Goal: Task Accomplishment & Management: Complete application form

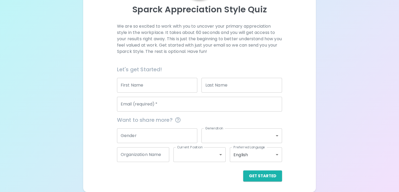
scroll to position [67, 0]
click at [182, 89] on input "First Name" at bounding box center [157, 85] width 81 height 15
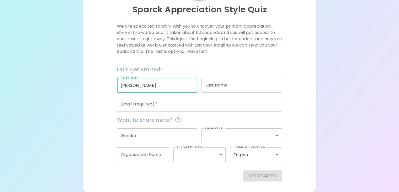
type input "[PERSON_NAME]"
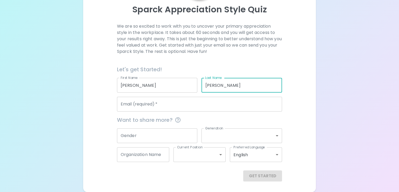
type input "[PERSON_NAME]"
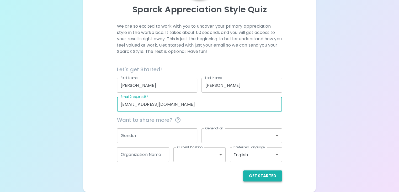
type input "[EMAIL_ADDRESS][DOMAIN_NAME]"
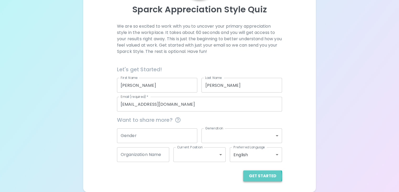
click at [243, 180] on button "Get Started" at bounding box center [262, 175] width 39 height 11
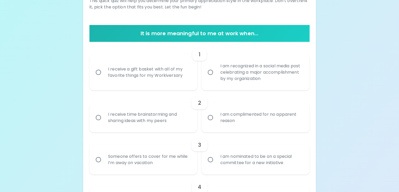
scroll to position [93, 0]
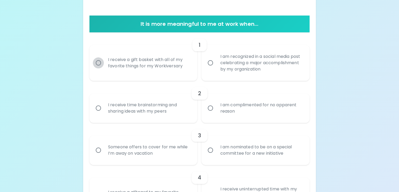
click at [104, 68] on input "I receive a gift basket with all of my favorite things for my Workiversary" at bounding box center [98, 62] width 11 height 11
radio input "true"
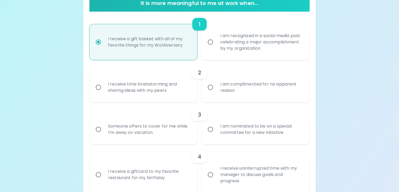
scroll to position [135, 0]
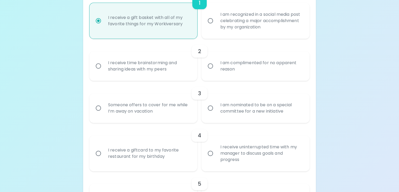
click at [211, 71] on input "I am complimented for no apparent reason" at bounding box center [210, 65] width 11 height 11
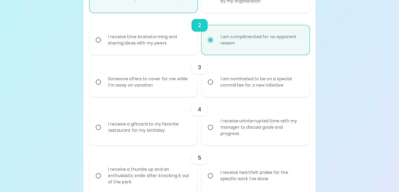
scroll to position [177, 0]
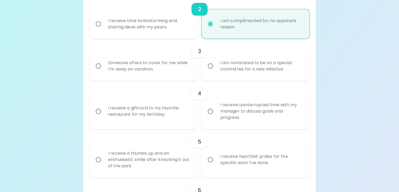
click at [93, 60] on input "Someone offers to cover for me while I’m away on vacation" at bounding box center [98, 65] width 11 height 11
radio input "true"
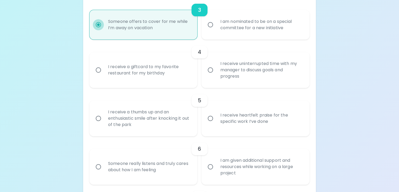
scroll to position [219, 0]
radio input "true"
click at [210, 29] on input "I am nominated to be on a special committee for a new initiative" at bounding box center [210, 23] width 11 height 11
radio input "false"
radio input "true"
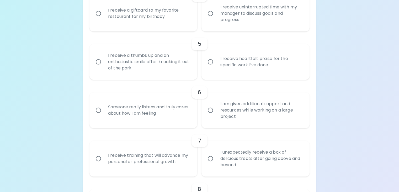
scroll to position [282, 0]
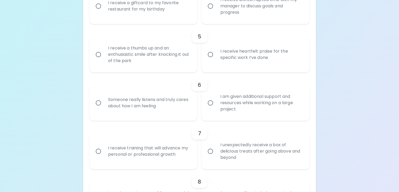
radio input "true"
click at [104, 12] on input "I receive a giftcard to my favorite restaurant for my birthday" at bounding box center [98, 6] width 11 height 11
radio input "false"
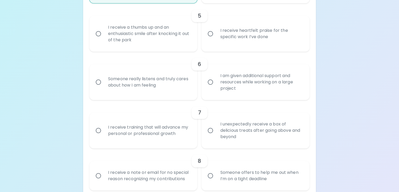
scroll to position [324, 0]
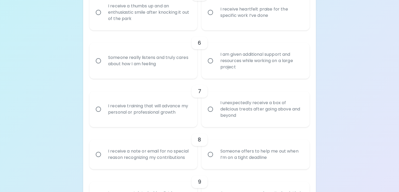
radio input "true"
click at [210, 18] on input "I receive heartfelt praise for the specific work I’ve done" at bounding box center [210, 12] width 11 height 11
radio input "false"
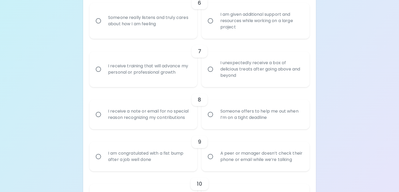
scroll to position [366, 0]
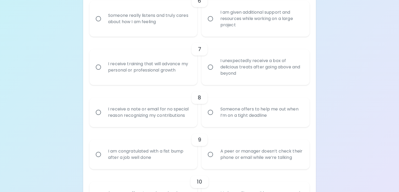
radio input "true"
click at [104, 24] on input "Someone really listens and truly cares about how I am feeling" at bounding box center [98, 18] width 11 height 11
radio input "false"
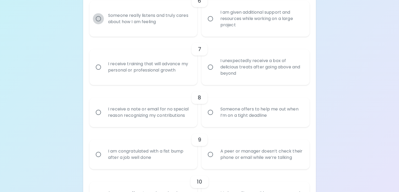
radio input "false"
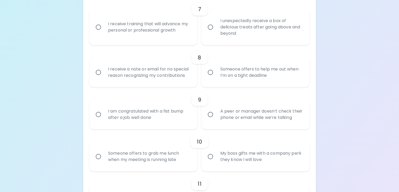
scroll to position [408, 0]
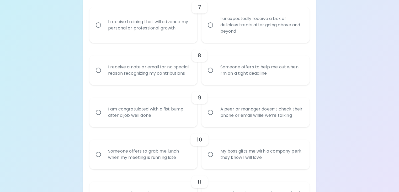
radio input "true"
click at [104, 30] on input "I receive training that will advance my personal or professional growth" at bounding box center [98, 24] width 11 height 11
radio input "false"
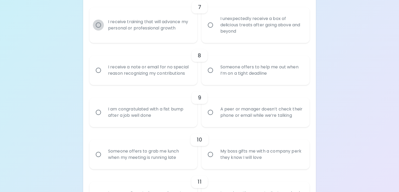
radio input "false"
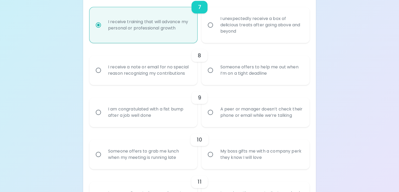
scroll to position [450, 0]
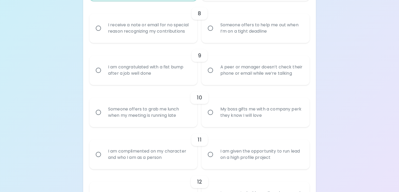
radio input "false"
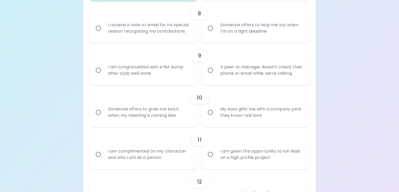
radio input "false"
click at [93, 23] on input "I receive a note or email for no special reason recognizing my contributions" at bounding box center [98, 28] width 11 height 11
radio input "false"
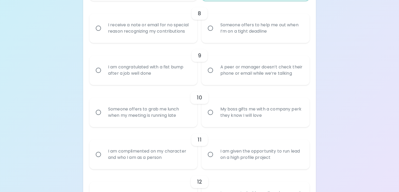
radio input "false"
radio input "true"
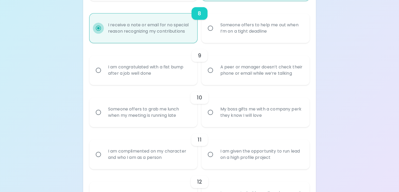
scroll to position [492, 0]
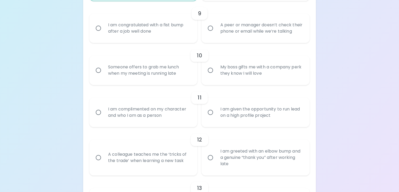
radio input "true"
radio input "false"
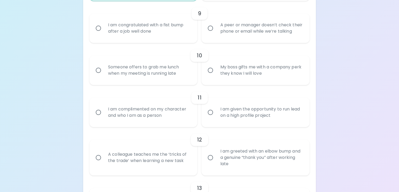
radio input "false"
radio input "true"
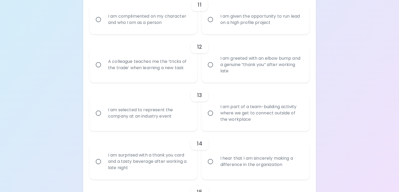
scroll to position [587, 0]
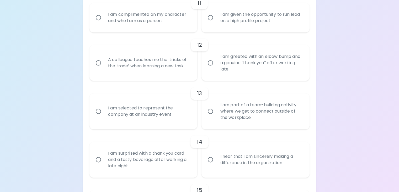
radio input "false"
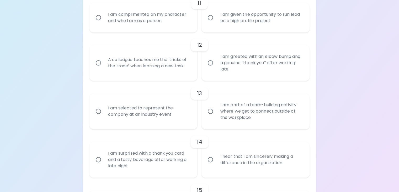
radio input "false"
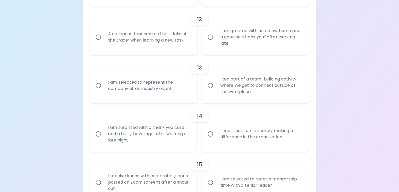
scroll to position [629, 0]
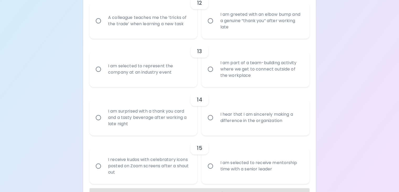
radio input "true"
radio input "false"
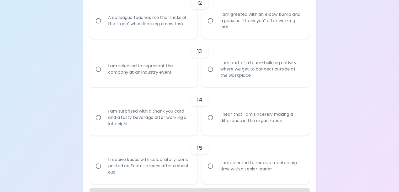
radio input "false"
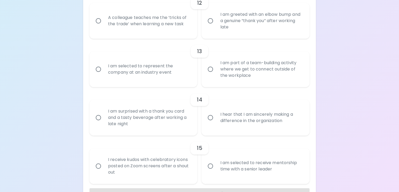
scroll to position [671, 0]
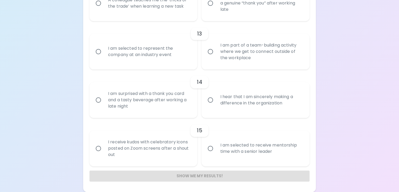
radio input "true"
radio input "false"
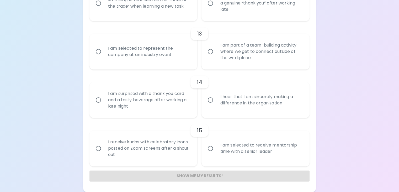
radio input "false"
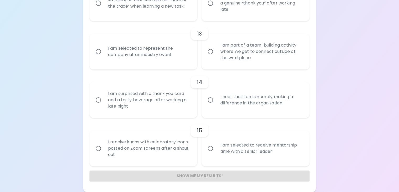
radio input "false"
radio input "true"
click at [104, 9] on input "A colleague teaches me the ‘tricks of the trade’ when learning a new task" at bounding box center [98, 3] width 11 height 11
radio input "false"
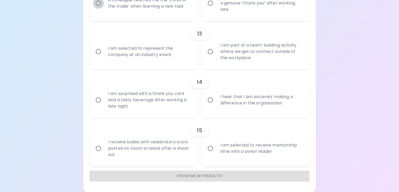
radio input "false"
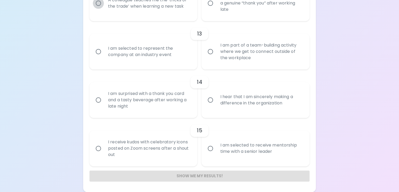
radio input "false"
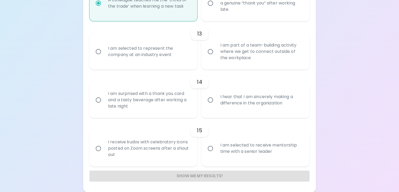
scroll to position [755, 0]
radio input "true"
click at [211, 57] on input "I am part of a team-building activity where we get to connect outside of the wo…" at bounding box center [210, 51] width 11 height 11
radio input "false"
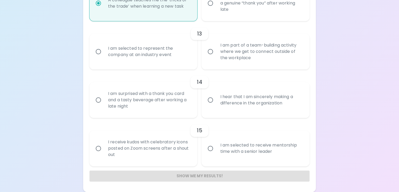
radio input "false"
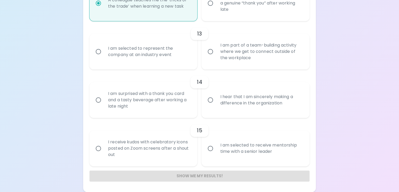
radio input "false"
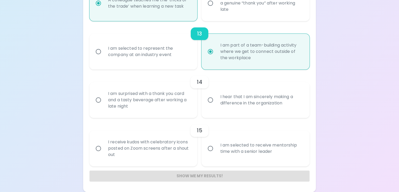
scroll to position [797, 0]
radio input "true"
click at [212, 100] on input "I hear that I am sincerely making a difference in the organization" at bounding box center [210, 99] width 11 height 11
radio input "false"
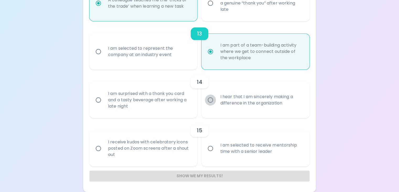
radio input "false"
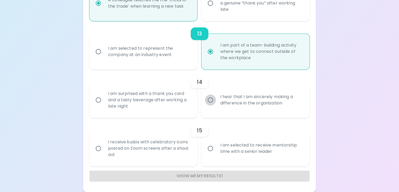
radio input "false"
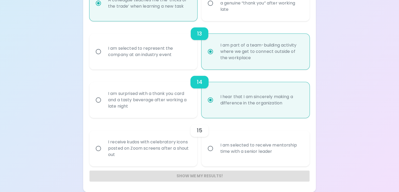
scroll to position [814, 0]
radio input "true"
click at [210, 142] on input "I am selected to receive mentorship time with a senior leader" at bounding box center [210, 147] width 11 height 11
radio input "false"
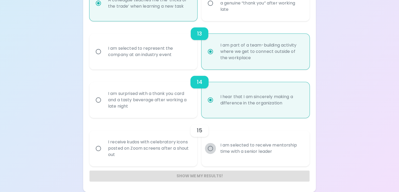
radio input "false"
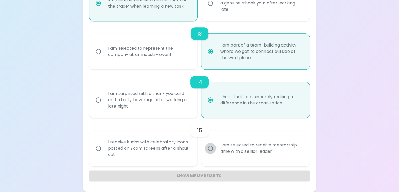
radio input "false"
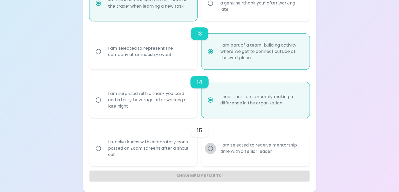
radio input "false"
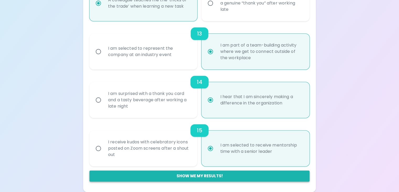
radio input "true"
click at [206, 174] on button "Show me my results!" at bounding box center [199, 175] width 220 height 11
radio input "false"
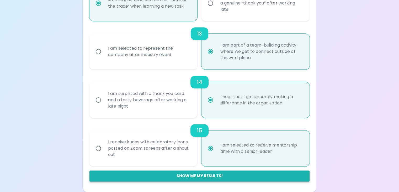
radio input "false"
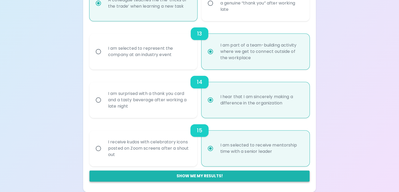
radio input "false"
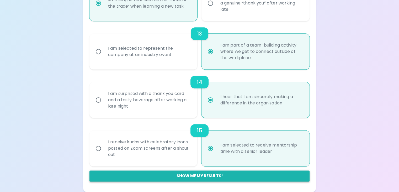
radio input "false"
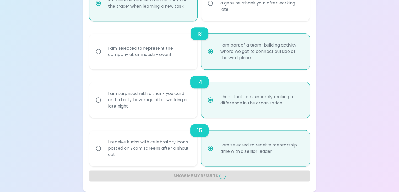
radio input "false"
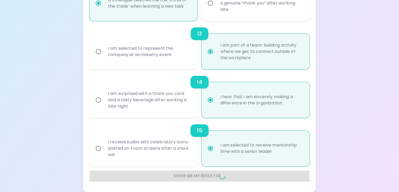
radio input "false"
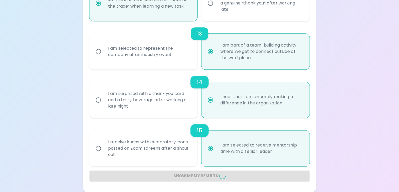
radio input "false"
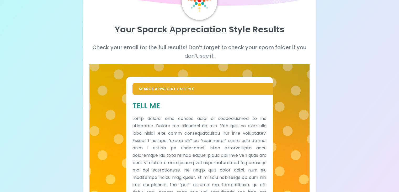
scroll to position [0, 0]
